Goal: Information Seeking & Learning: Find specific page/section

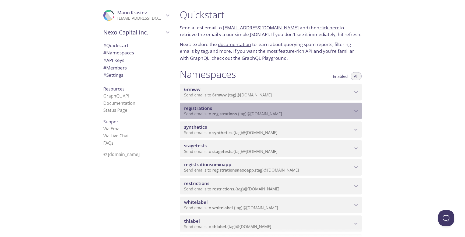
click at [257, 114] on span "Send emails to registrations . {tag} @[DOMAIN_NAME]" at bounding box center [233, 113] width 98 height 5
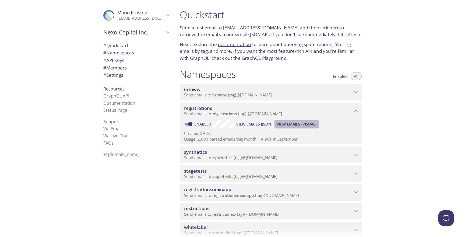
click at [298, 124] on span "View Emails (Visual)" at bounding box center [297, 124] width 40 height 6
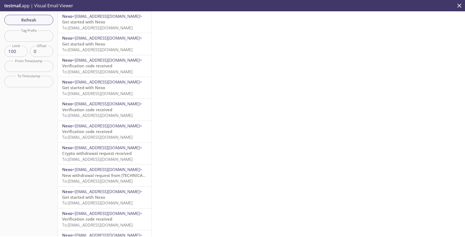
click at [40, 41] on div "Refresh Filters Tag Prefix Tag Prefix Limit 100 Limit Offset 0 Offset From Time…" at bounding box center [29, 123] width 58 height 225
click at [40, 40] on input "text" at bounding box center [28, 35] width 49 height 11
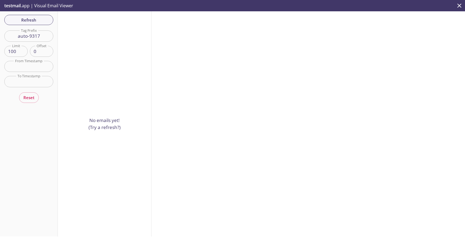
click at [50, 37] on input "auto-9317" at bounding box center [28, 35] width 49 height 11
click at [51, 36] on input "auto-931745" at bounding box center [28, 35] width 49 height 11
click at [47, 39] on input "auto-93174597" at bounding box center [28, 35] width 49 height 11
click at [49, 38] on input "auto-93174597-" at bounding box center [28, 35] width 49 height 11
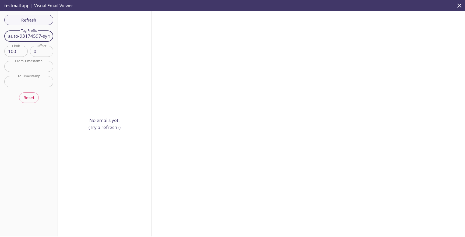
click at [48, 37] on input "auto-93174597-synthetic-" at bounding box center [28, 35] width 49 height 11
type input "auto-93174597-synthetic-tests"
click at [43, 23] on span "Refresh" at bounding box center [29, 19] width 40 height 7
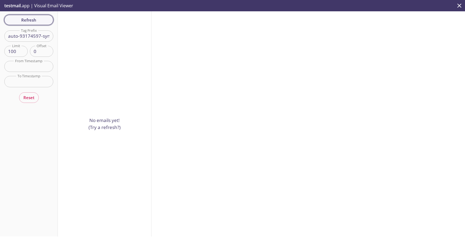
click at [45, 22] on span "Refresh" at bounding box center [29, 19] width 40 height 7
click at [45, 36] on input "auto-93174597-synthetic-tests" at bounding box center [28, 35] width 49 height 11
drag, startPoint x: 45, startPoint y: 36, endPoint x: 109, endPoint y: 36, distance: 63.5
click at [109, 36] on div "Refresh Filters Tag Prefix auto-93174597-synthetic-tests Tag Prefix Limit 100 L…" at bounding box center [232, 123] width 465 height 225
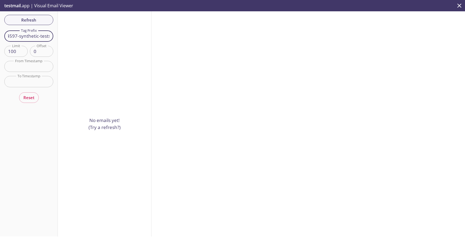
click at [41, 38] on input "auto-93174597-synthetic-tests" at bounding box center [28, 35] width 49 height 11
drag, startPoint x: 41, startPoint y: 38, endPoint x: 0, endPoint y: 38, distance: 40.9
click at [0, 38] on div "Refresh Filters Tag Prefix auto-93174597-synthetic-tests Tag Prefix Limit 100 L…" at bounding box center [29, 123] width 58 height 225
click at [20, 34] on input "auto-93174597-synthetic-tests" at bounding box center [28, 35] width 49 height 11
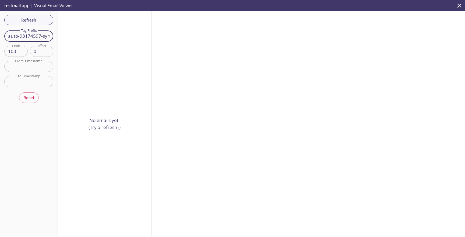
scroll to position [0, 24]
drag, startPoint x: 43, startPoint y: 38, endPoint x: 57, endPoint y: 37, distance: 14.1
click at [57, 37] on div "Refresh Filters Tag Prefix auto-93174597-synthetic-tests Tag Prefix Limit 100 L…" at bounding box center [29, 123] width 58 height 225
drag, startPoint x: 45, startPoint y: 36, endPoint x: 93, endPoint y: 36, distance: 47.9
click at [93, 36] on div "Refresh Filters Tag Prefix auto-93174597-synthetic-tests Tag Prefix Limit 100 L…" at bounding box center [232, 123] width 465 height 225
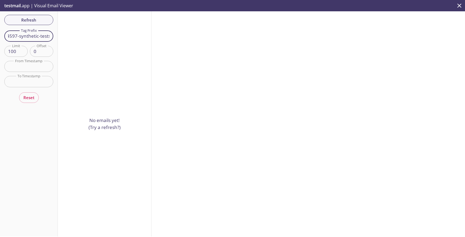
scroll to position [0, 0]
click at [50, 42] on div "Refresh Filters Tag Prefix auto-93174597-synthetic-tests Tag Prefix Limit 100 L…" at bounding box center [29, 123] width 58 height 225
copy div "Tag Prefix"
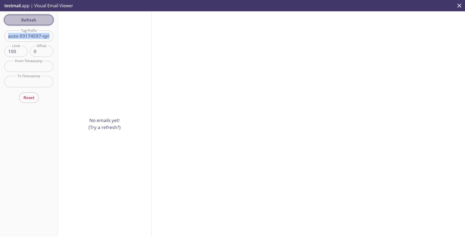
click at [44, 22] on span "Refresh" at bounding box center [29, 19] width 40 height 7
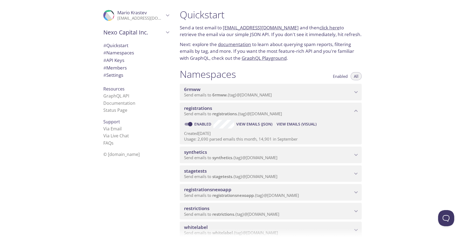
click at [308, 122] on span "View Emails (Visual)" at bounding box center [297, 124] width 40 height 6
click at [308, 107] on span "registrations" at bounding box center [268, 108] width 168 height 6
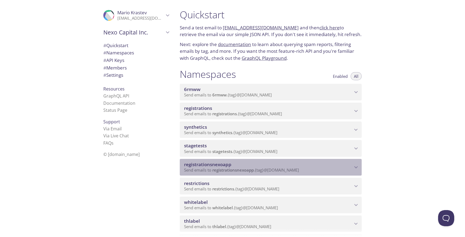
click at [279, 162] on span "registrationsnexoapp" at bounding box center [268, 164] width 168 height 6
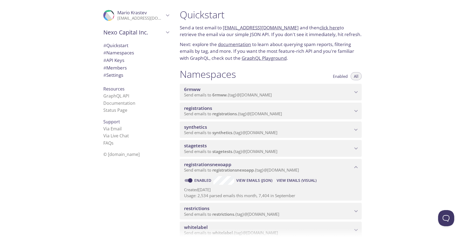
click at [296, 180] on span "View Emails (Visual)" at bounding box center [297, 180] width 40 height 6
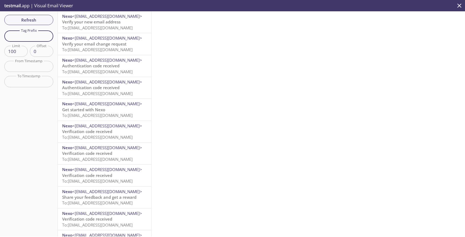
click at [32, 40] on input "text" at bounding box center [28, 35] width 49 height 11
paste input "auto-93174597-synthetic-tests"
type input "auto-93174597-synthetic-tests"
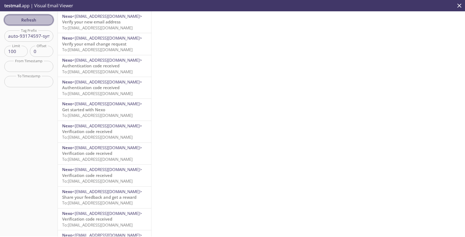
click at [32, 24] on button "Refresh" at bounding box center [28, 20] width 49 height 10
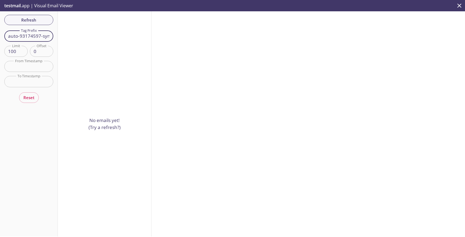
scroll to position [0, 25]
drag, startPoint x: 42, startPoint y: 36, endPoint x: 97, endPoint y: 36, distance: 55.2
click at [97, 36] on div "Refresh Filters Tag Prefix auto-93174597-synthetic-tests Tag Prefix Limit 100 L…" at bounding box center [232, 123] width 465 height 225
click at [19, 39] on input "auto-93174597-synthetic-tests" at bounding box center [28, 35] width 49 height 11
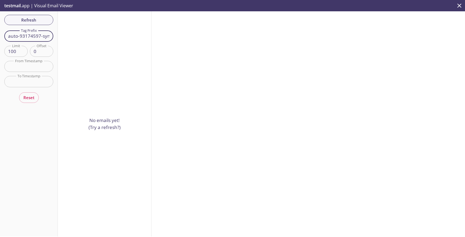
drag, startPoint x: 14, startPoint y: 36, endPoint x: 0, endPoint y: 36, distance: 14.0
click at [0, 36] on div "Refresh Filters Tag Prefix auto-93174597-synthetic-tests Tag Prefix Limit 100 L…" at bounding box center [29, 123] width 58 height 225
click at [24, 33] on input "auto-93174597-synthetic-tests" at bounding box center [28, 35] width 49 height 11
click at [29, 33] on input "auto-93174597-synthetic-tests" at bounding box center [28, 35] width 49 height 11
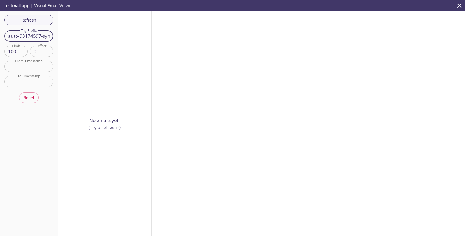
click at [29, 33] on input "auto-93174597-synthetic-tests" at bounding box center [28, 35] width 49 height 11
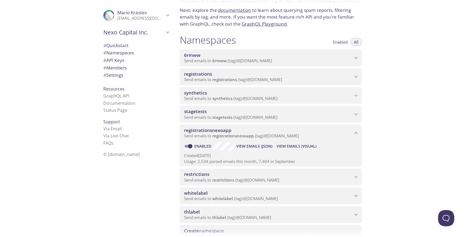
scroll to position [44, 0]
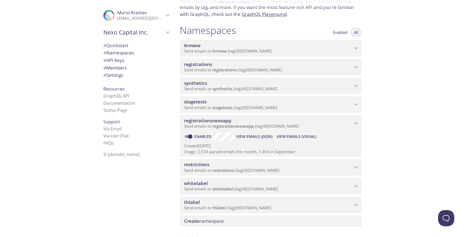
click at [256, 120] on span "registrationsnexoapp" at bounding box center [268, 121] width 168 height 6
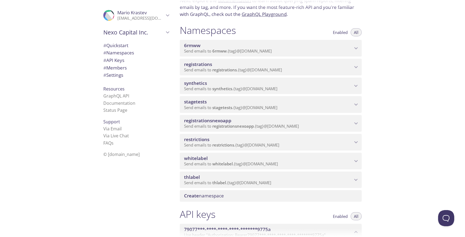
click at [256, 120] on span "registrationsnexoapp" at bounding box center [268, 121] width 168 height 6
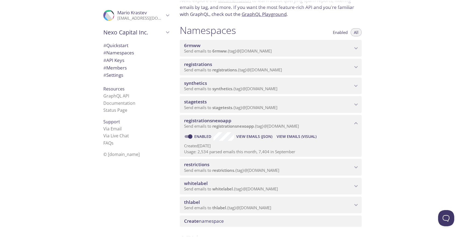
click at [288, 137] on span "View Emails (Visual)" at bounding box center [297, 136] width 40 height 6
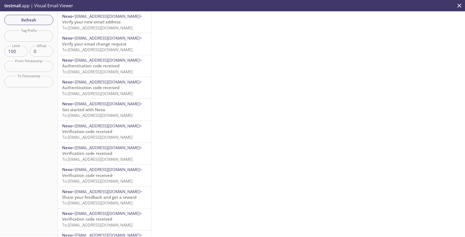
click at [31, 40] on input "text" at bounding box center [28, 35] width 49 height 11
click at [38, 34] on input "auto-" at bounding box center [28, 35] width 49 height 11
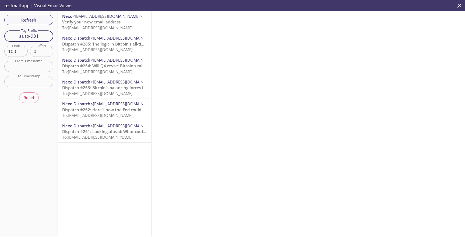
click at [41, 35] on input "auto-931" at bounding box center [28, 35] width 49 height 11
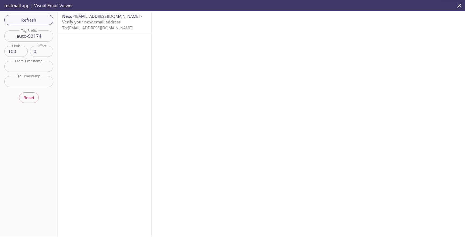
click at [48, 34] on input "auto-93174" at bounding box center [28, 35] width 49 height 11
click at [51, 36] on input "auto-93174597-" at bounding box center [28, 35] width 49 height 11
drag, startPoint x: 48, startPoint y: 36, endPoint x: 66, endPoint y: 38, distance: 18.1
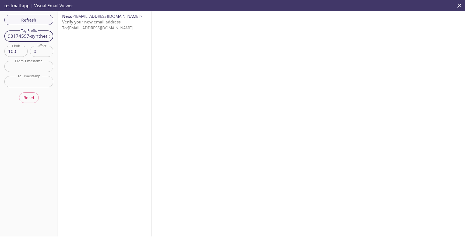
click at [66, 38] on div "Refresh Filters Tag Prefix auto-93174597-synthetic Tag Prefix Limit 100 Limit O…" at bounding box center [232, 123] width 465 height 225
type input "auto-93174597-synthetic-tests"
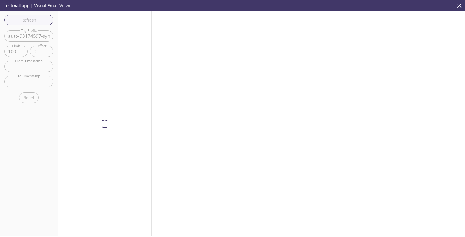
click at [75, 21] on div at bounding box center [105, 123] width 94 height 225
click at [68, 20] on span "Verify your new email address" at bounding box center [91, 21] width 58 height 5
